Goal: Task Accomplishment & Management: Use online tool/utility

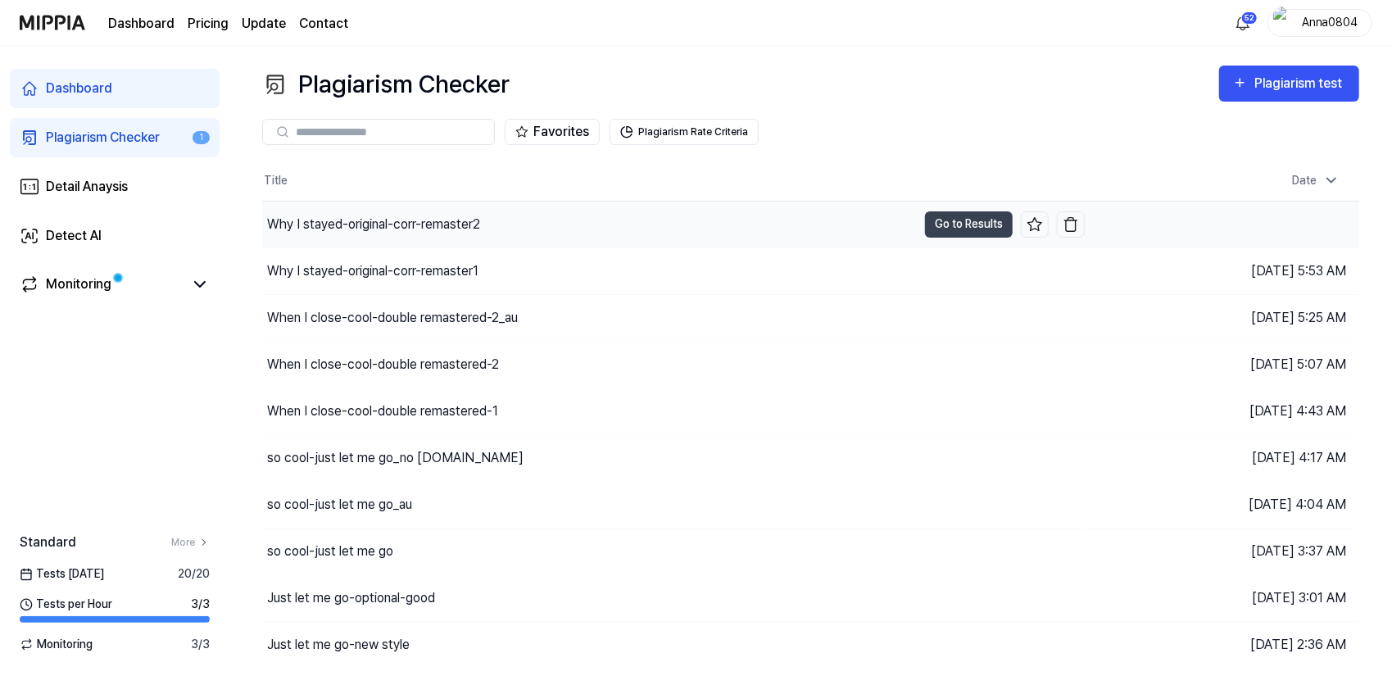
click at [412, 224] on div "Why I stayed-original-corr-remaster2" at bounding box center [373, 225] width 213 height 20
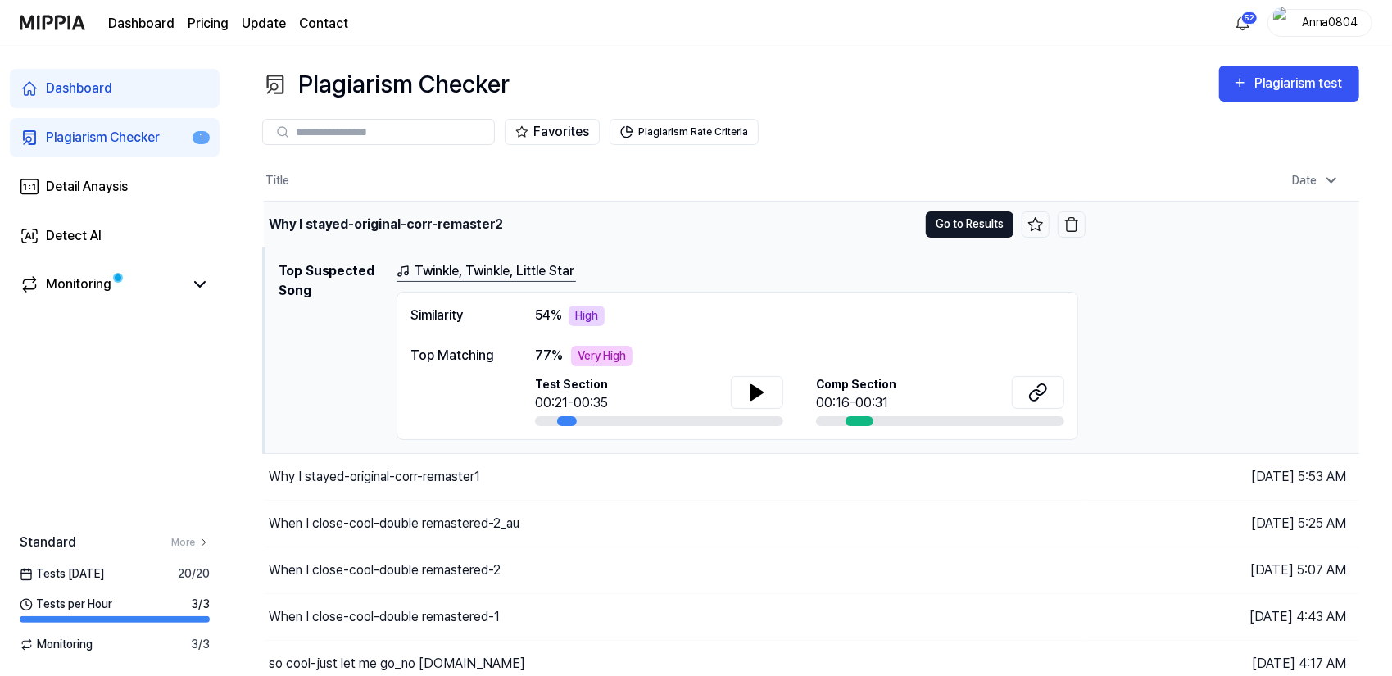
click at [947, 222] on button "Go to Results" at bounding box center [970, 224] width 88 height 26
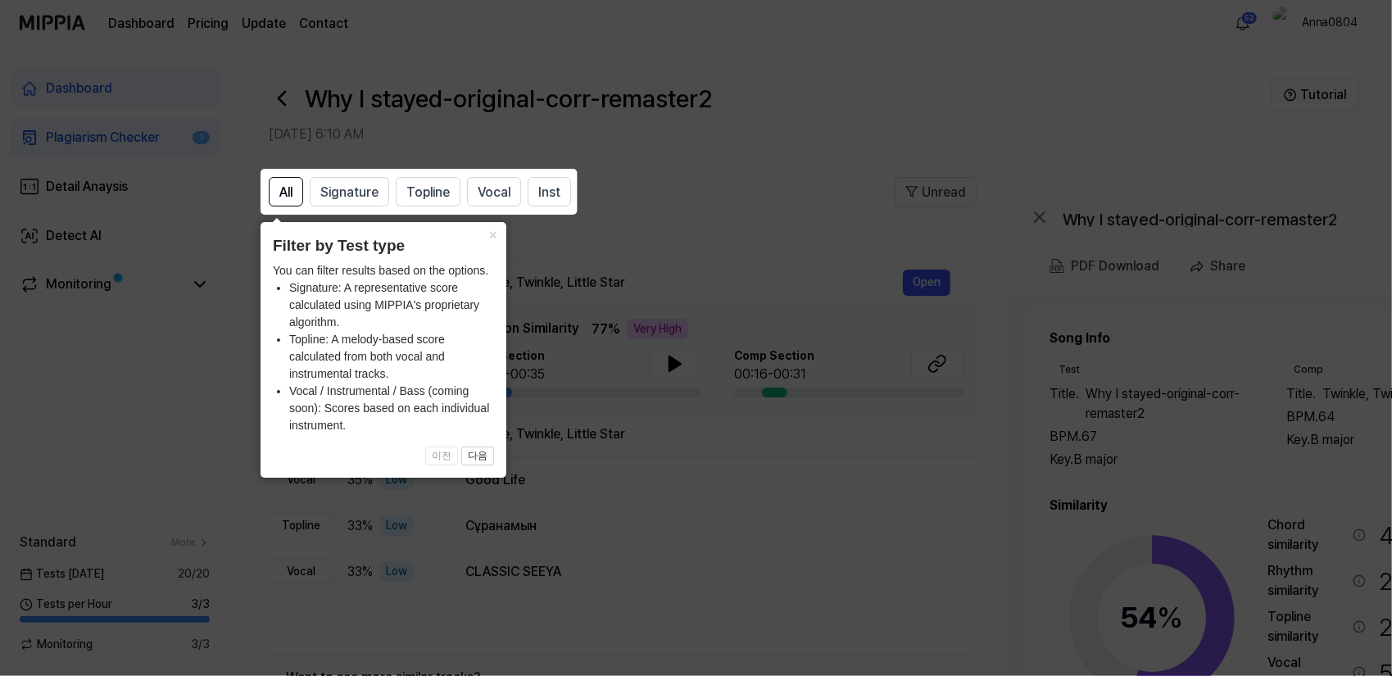
click at [768, 175] on icon at bounding box center [699, 338] width 1399 height 676
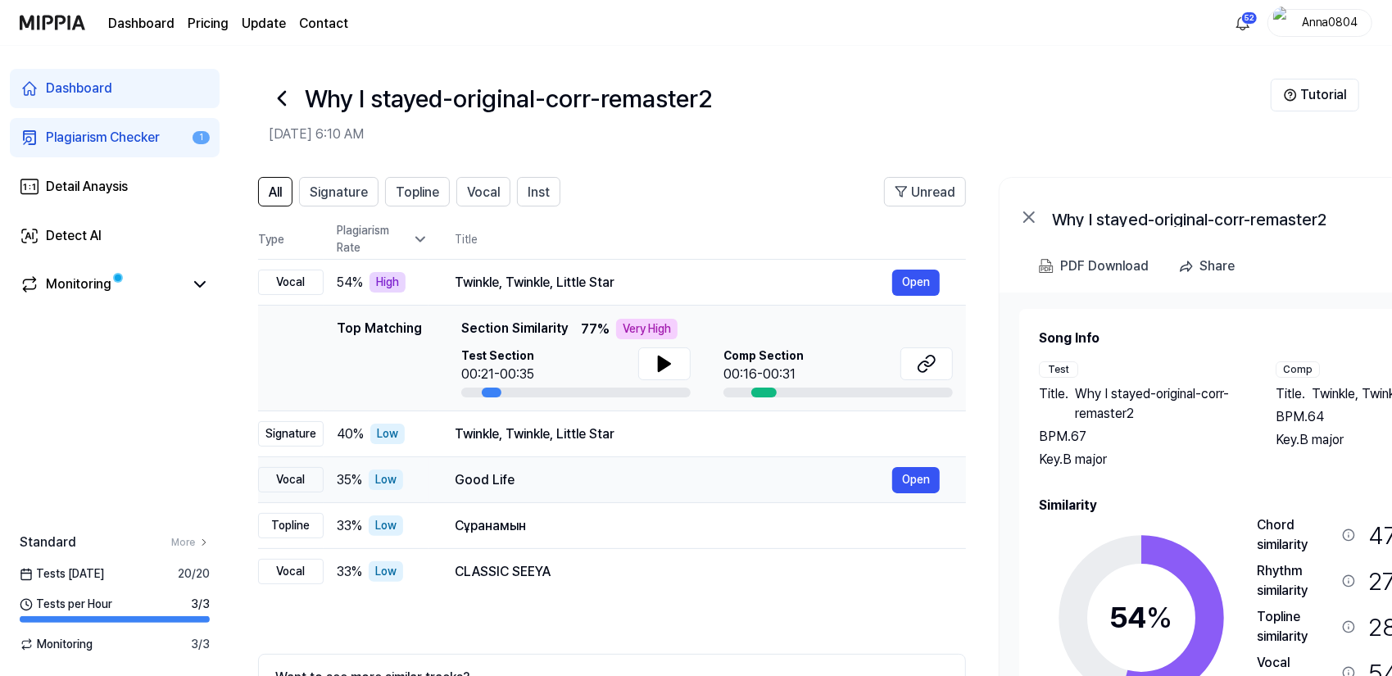
scroll to position [0, 10]
drag, startPoint x: 941, startPoint y: 524, endPoint x: 952, endPoint y: 497, distance: 28.6
click at [952, 497] on tbody "Vocal 54 % High Twinkle, Twinkle, Little Star Open Top Matching Top Matching Se…" at bounding box center [613, 427] width 708 height 335
click at [103, 140] on div "Plagiarism Checker" at bounding box center [103, 138] width 114 height 20
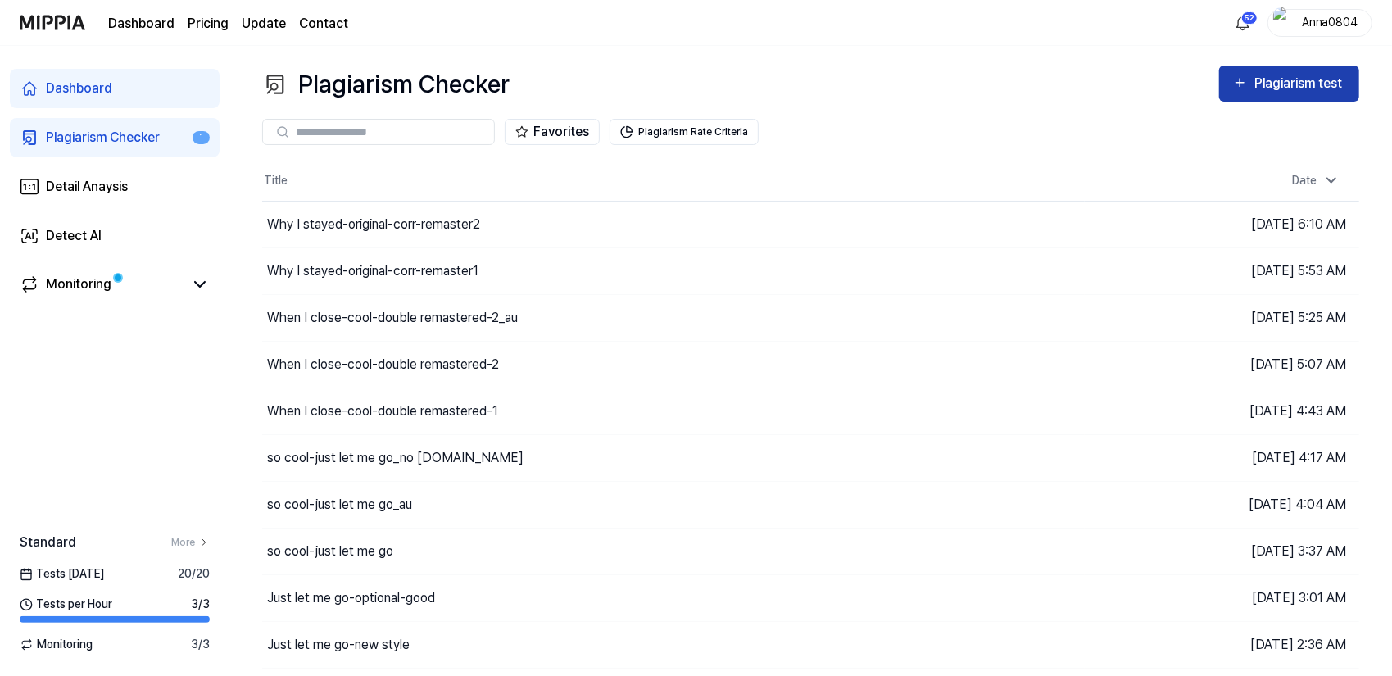
click at [1301, 84] on div "Plagiarism test" at bounding box center [1301, 83] width 92 height 21
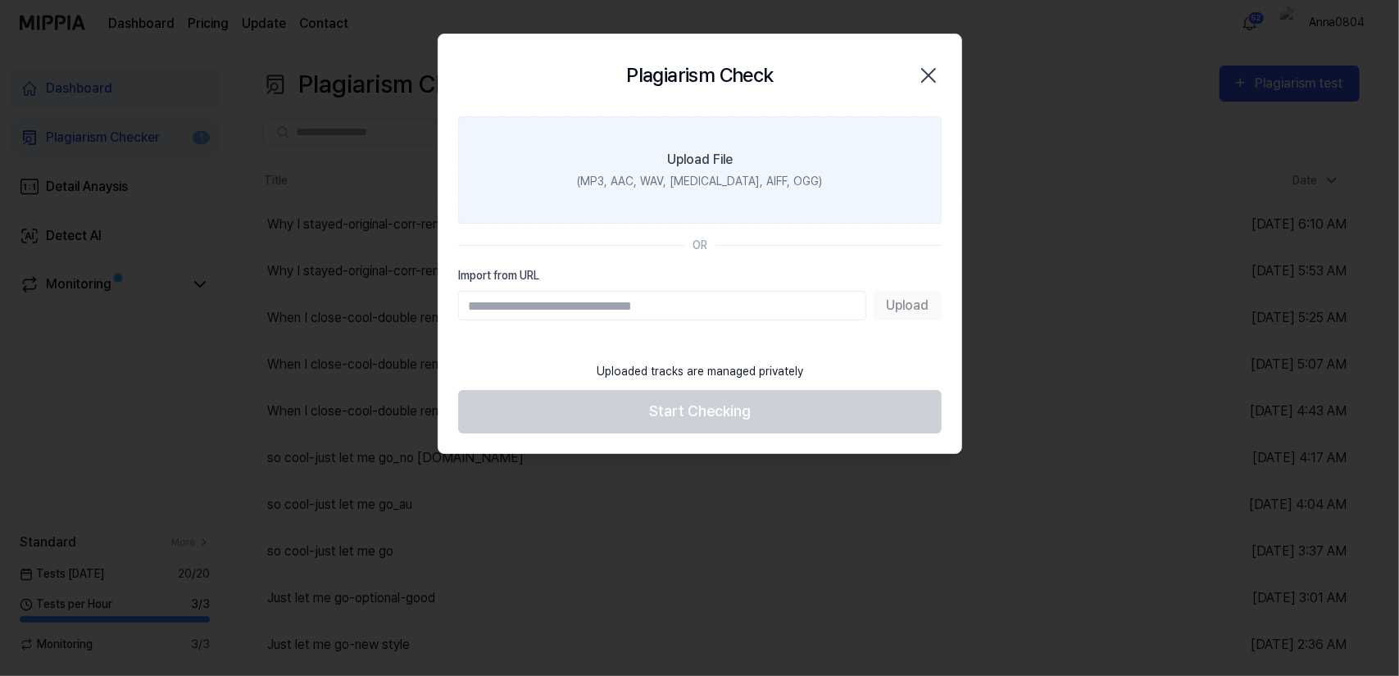
click at [706, 164] on div "Upload File" at bounding box center [700, 160] width 66 height 20
click at [0, 0] on input "Upload File (MP3, AAC, WAV, [MEDICAL_DATA], AIFF, OGG)" at bounding box center [0, 0] width 0 height 0
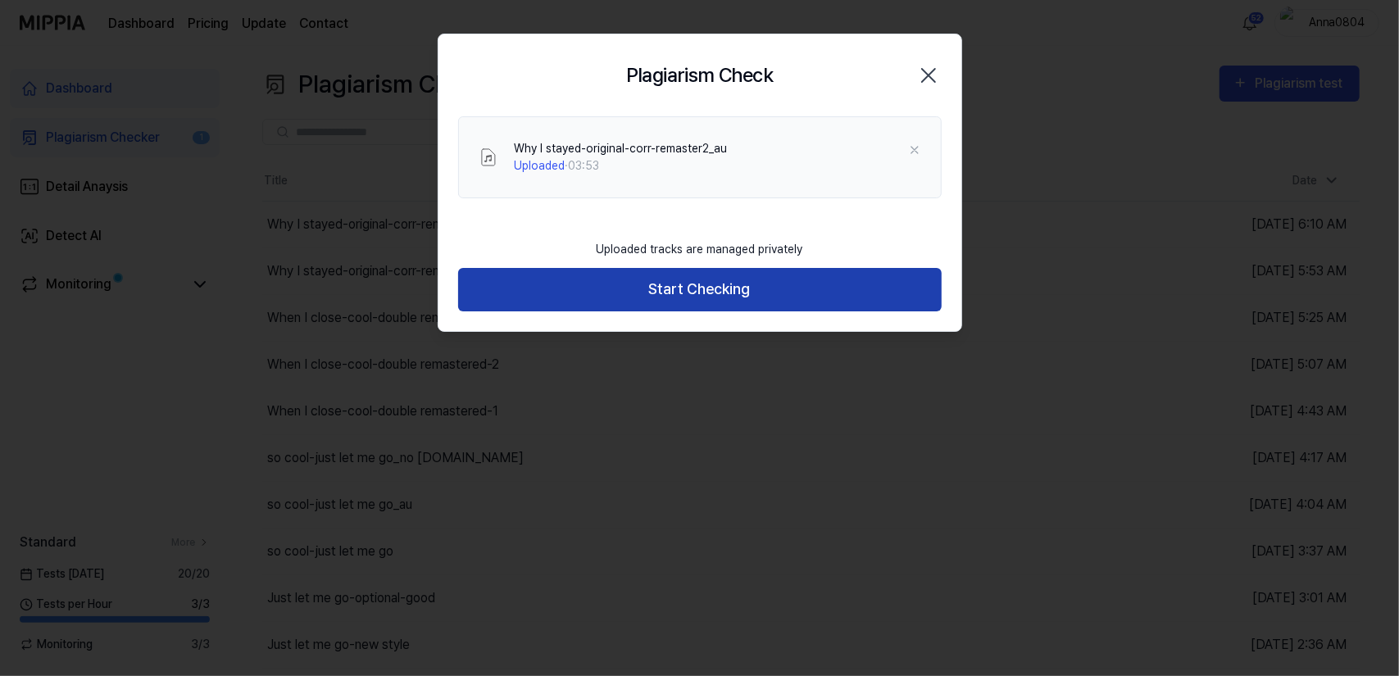
click at [655, 299] on button "Start Checking" at bounding box center [700, 289] width 484 height 43
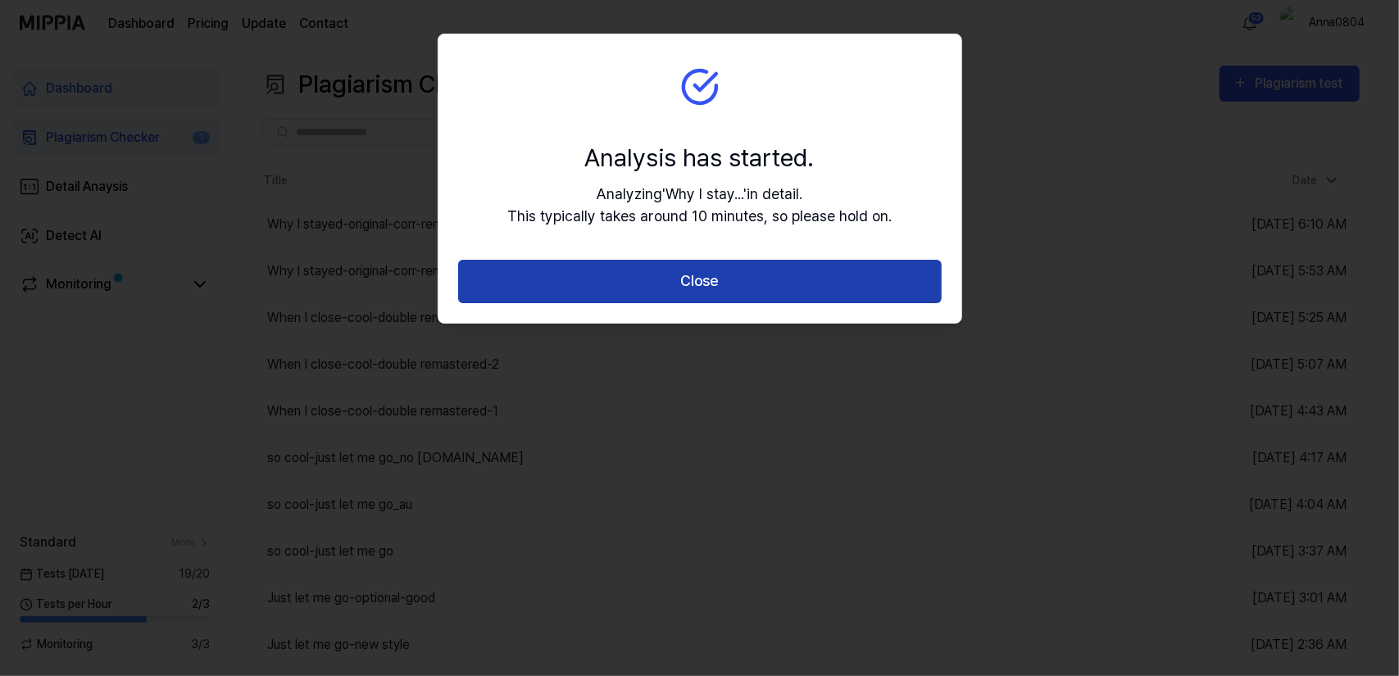
click at [663, 283] on button "Close" at bounding box center [700, 281] width 484 height 43
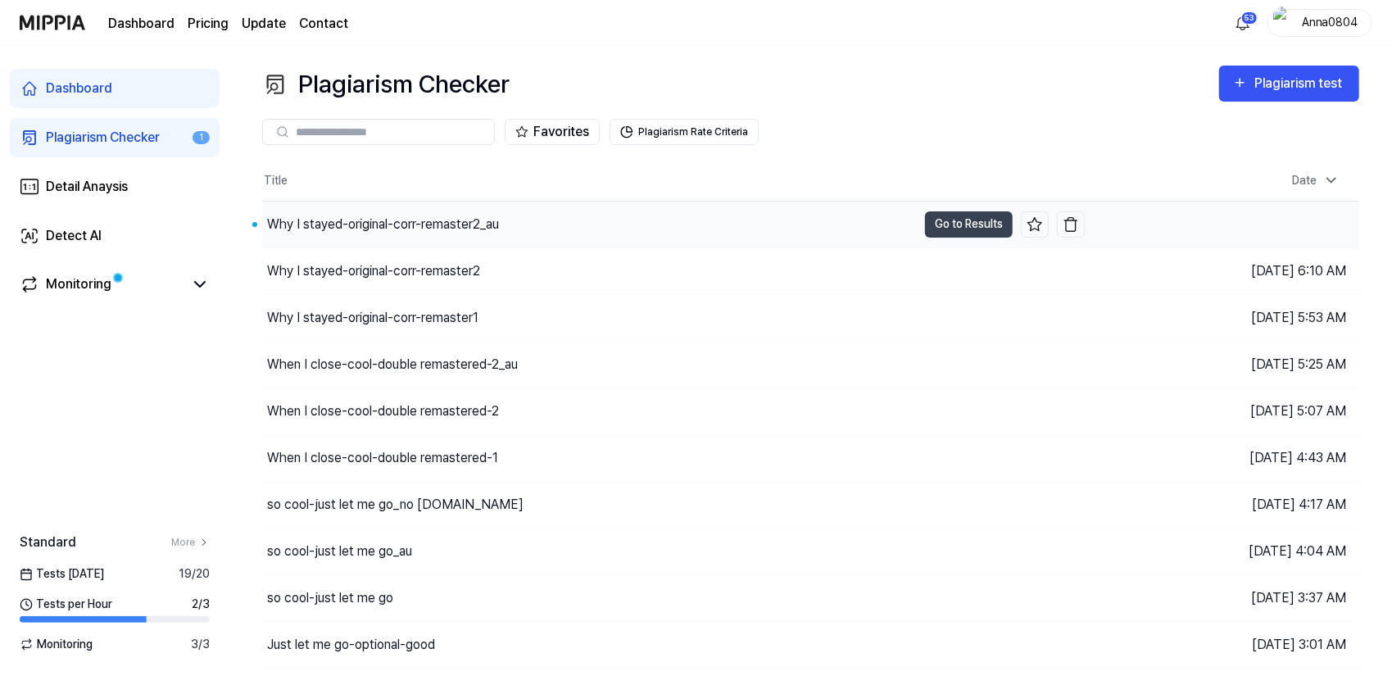
click at [392, 228] on div "Why I stayed-original-corr-remaster2_au" at bounding box center [383, 225] width 232 height 20
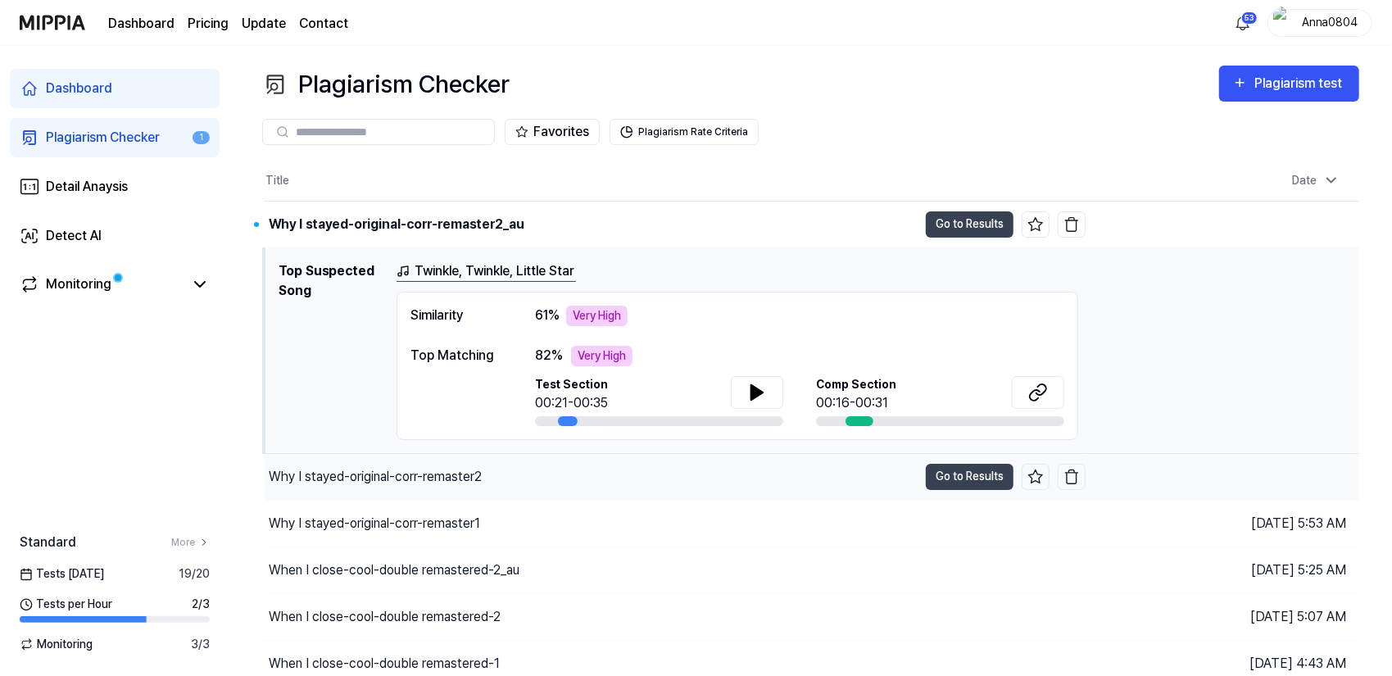
click at [497, 473] on div "Why I stayed-original-corr-remaster2" at bounding box center [591, 477] width 654 height 46
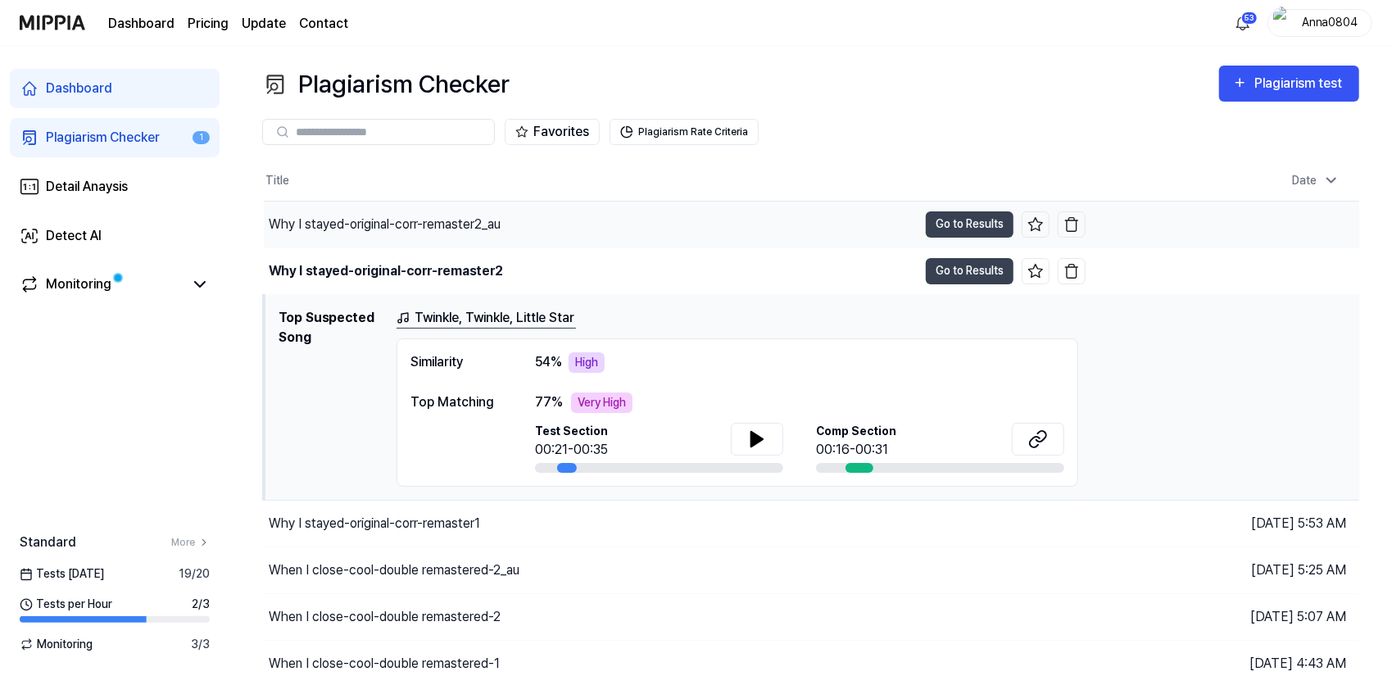
click at [475, 216] on div "Why I stayed-original-corr-remaster2_au" at bounding box center [385, 225] width 232 height 20
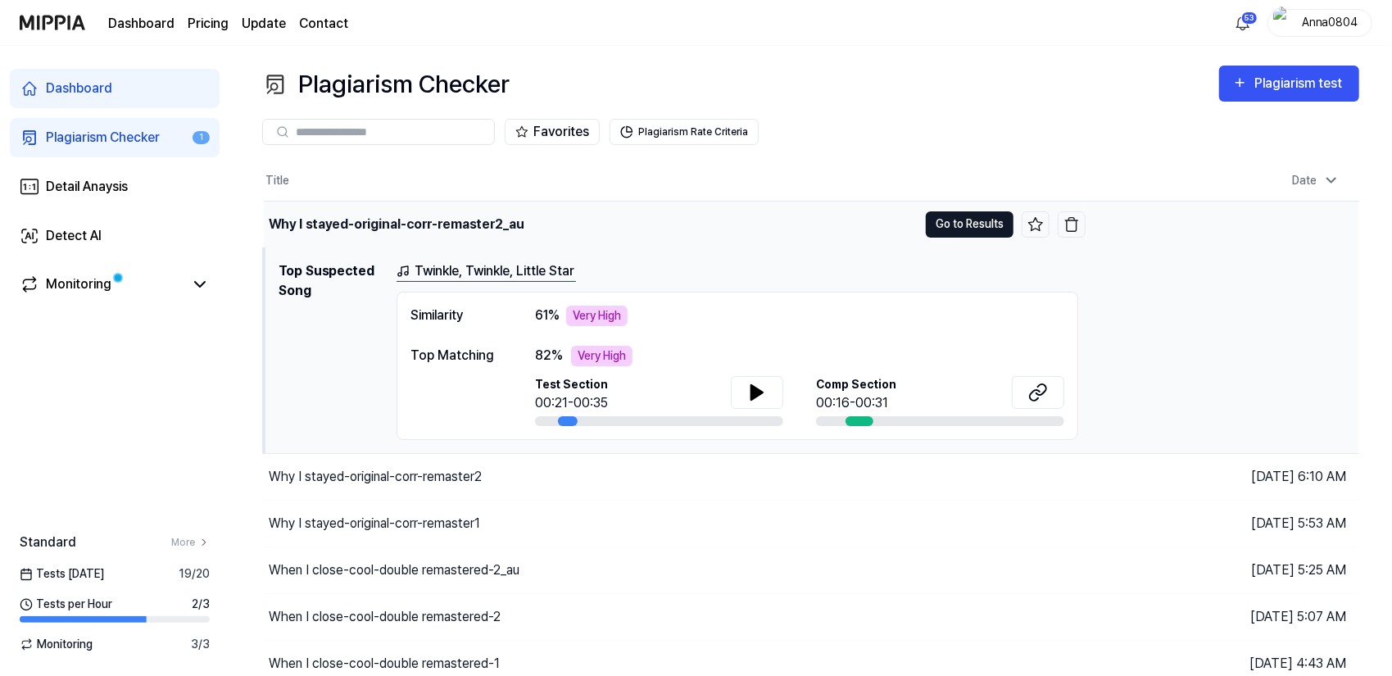
click at [954, 220] on button "Go to Results" at bounding box center [970, 224] width 88 height 26
